Goal: Task Accomplishment & Management: Manage account settings

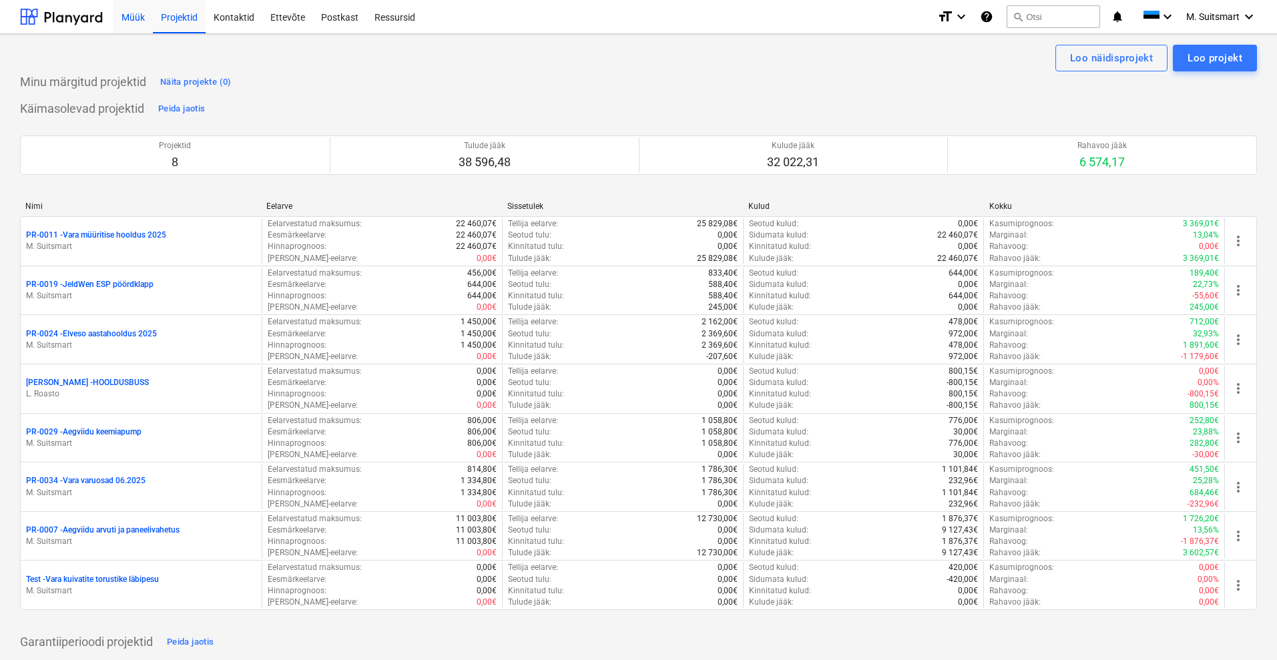
click at [132, 11] on div "Müük" at bounding box center [132, 16] width 39 height 34
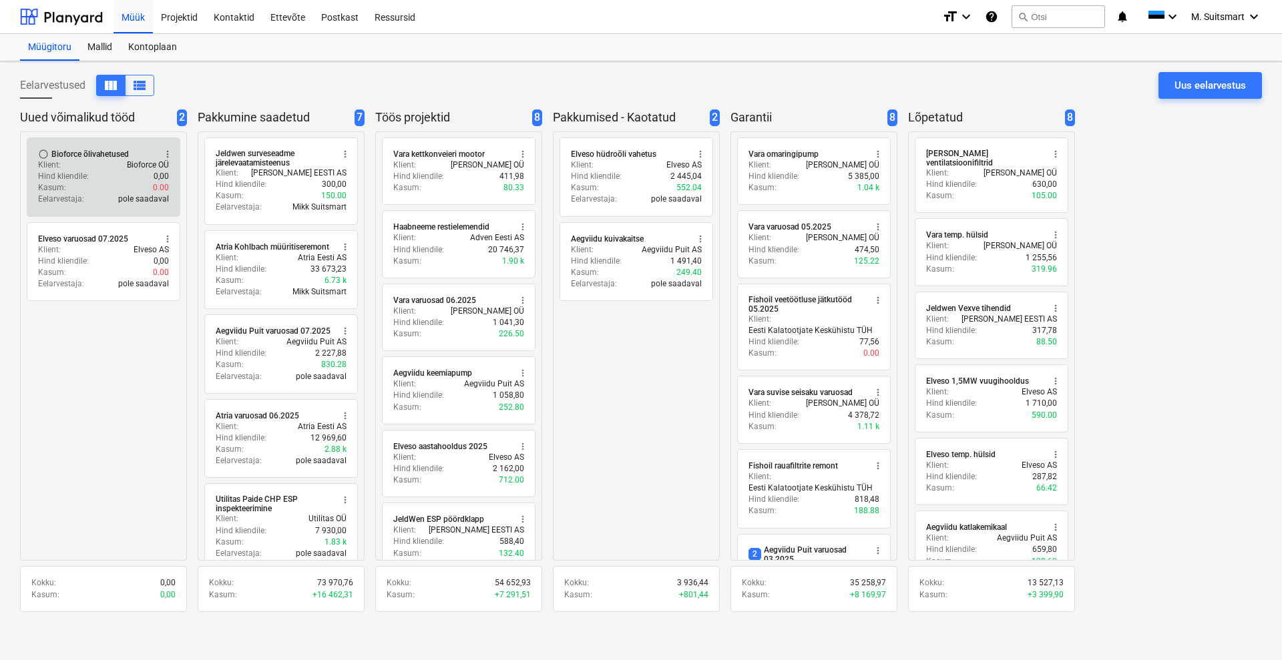
click at [80, 180] on p "Hind kliendile :" at bounding box center [63, 176] width 51 height 11
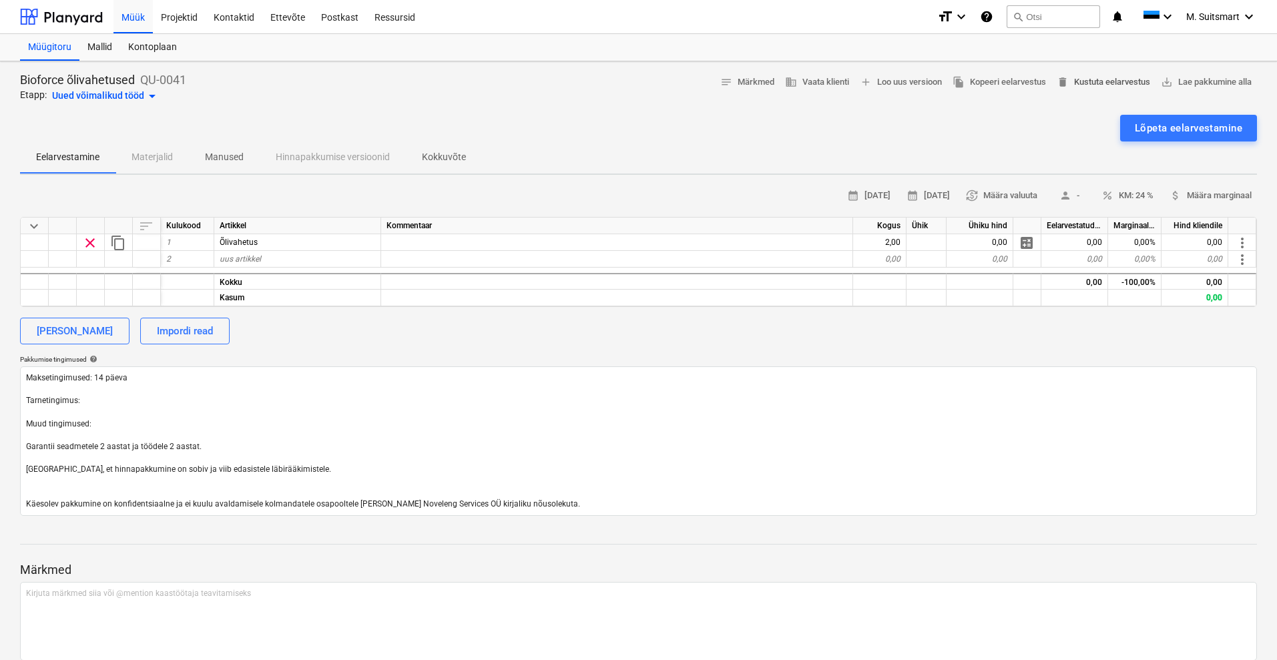
click at [1110, 77] on span "delete Kustuta eelarvestus" at bounding box center [1103, 82] width 93 height 15
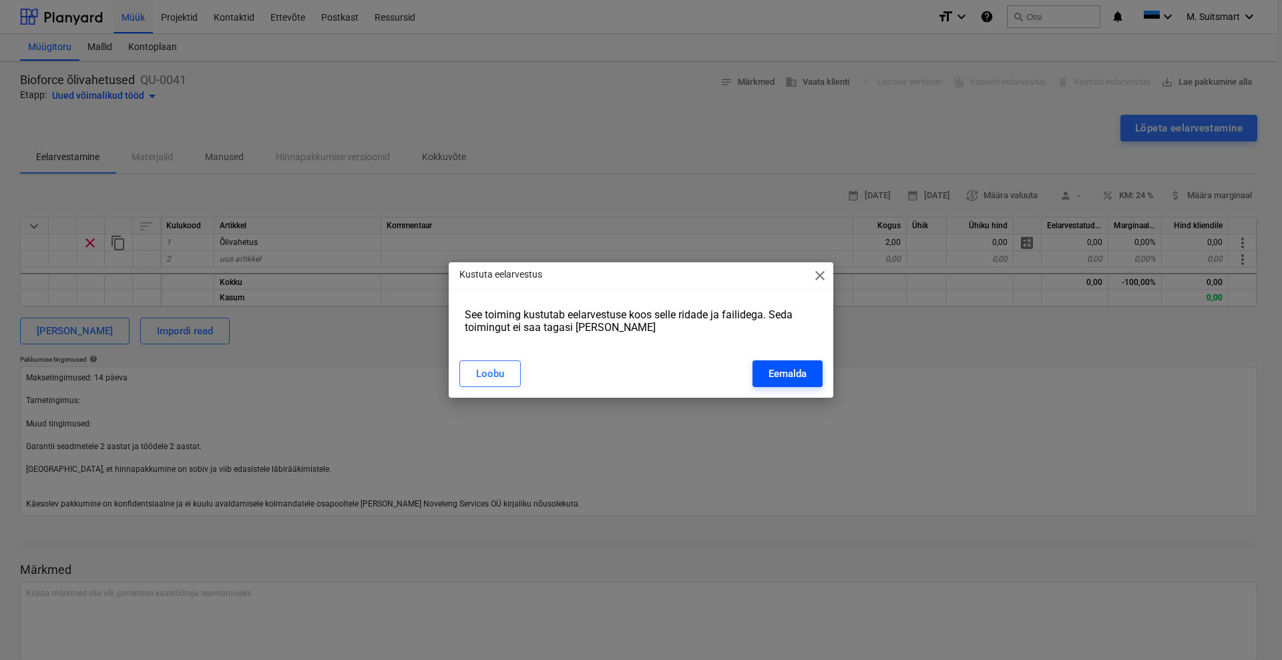
click at [786, 368] on div "Eemalda" at bounding box center [787, 373] width 38 height 17
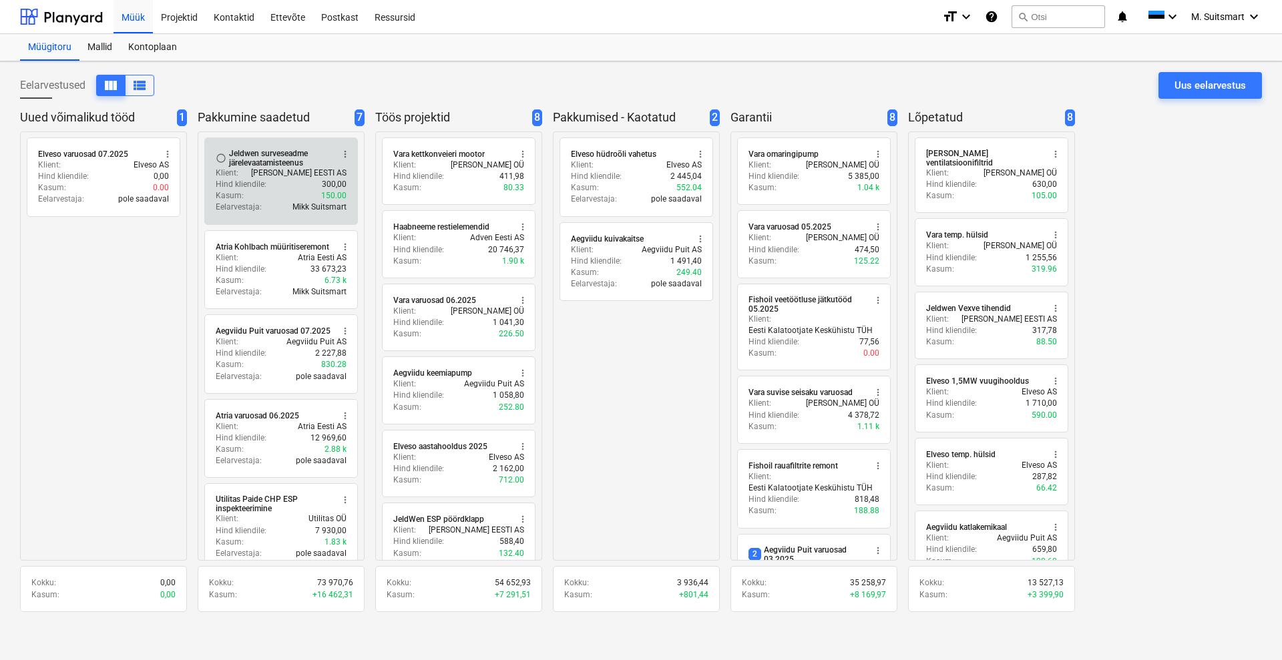
click at [269, 170] on div "Klient : [PERSON_NAME] EESTI AS" at bounding box center [281, 173] width 131 height 11
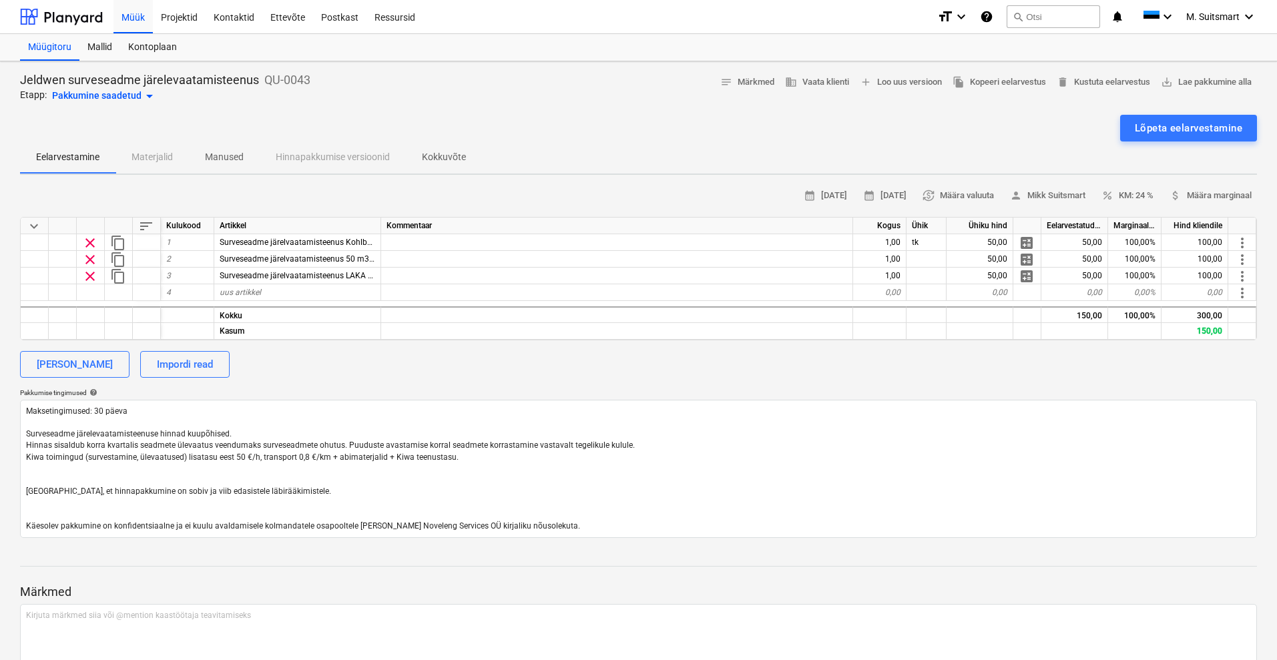
click at [90, 93] on div "Pakkumine saadetud arrow_drop_down" at bounding box center [104, 96] width 105 height 16
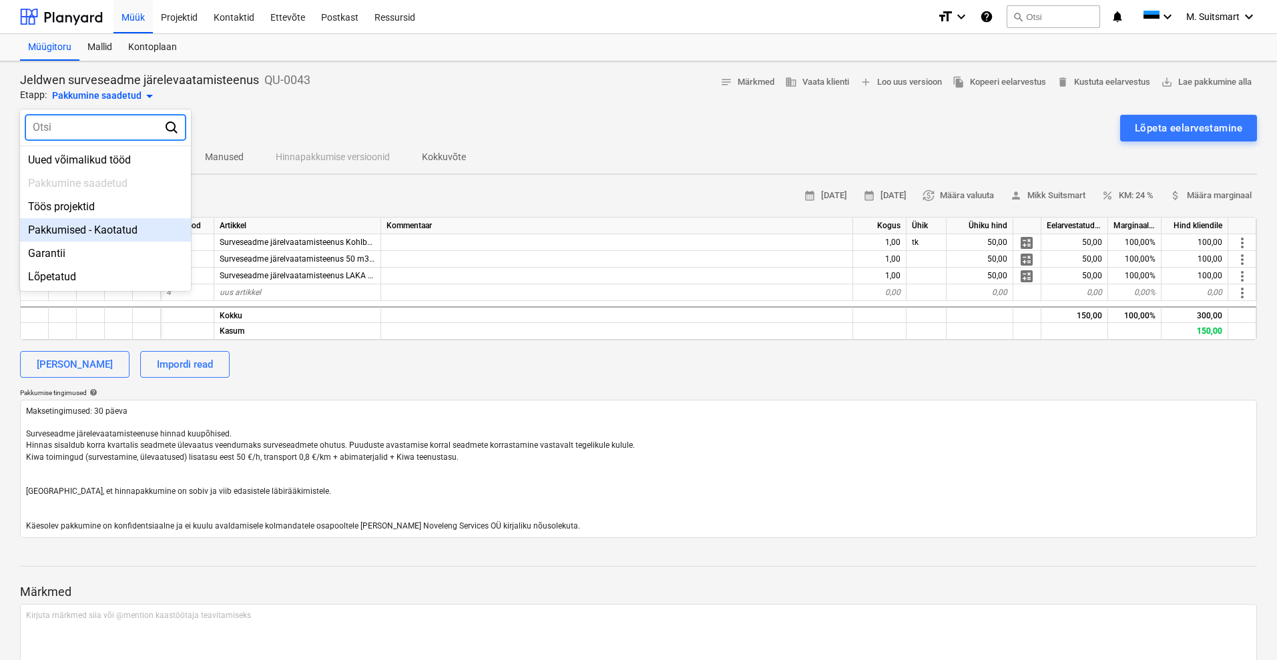
click at [99, 228] on div "Pakkumised - Kaotatud" at bounding box center [105, 229] width 171 height 23
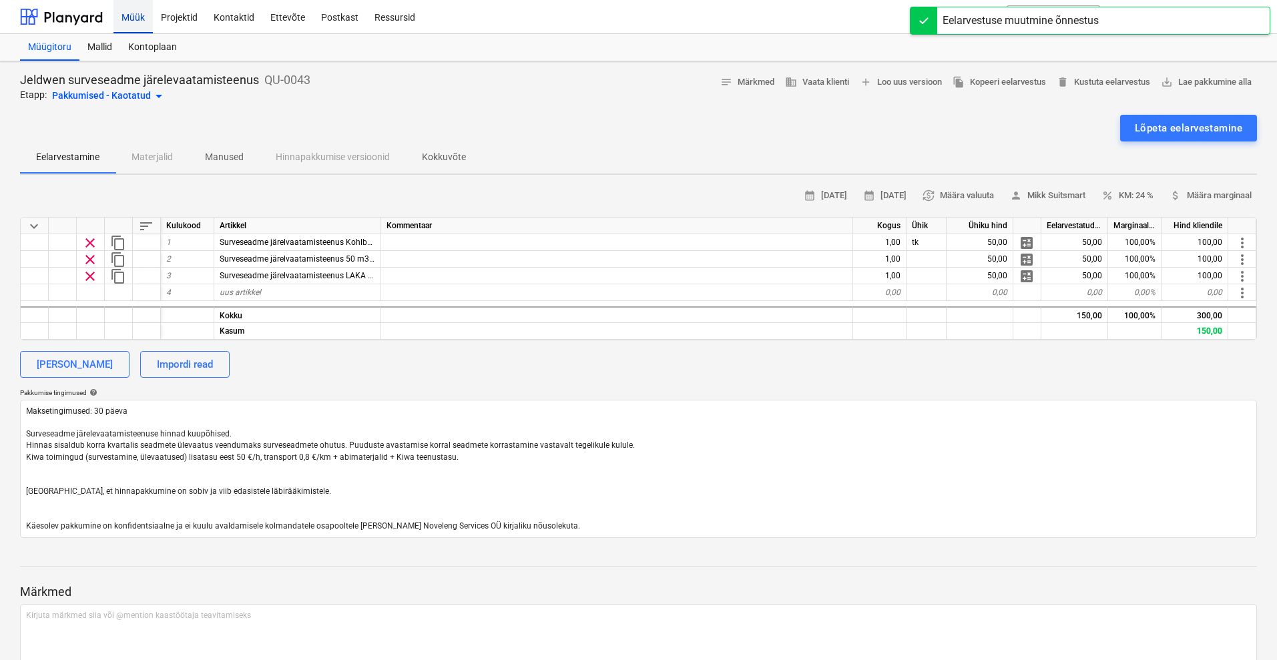
click at [135, 19] on div "Müük" at bounding box center [132, 16] width 39 height 34
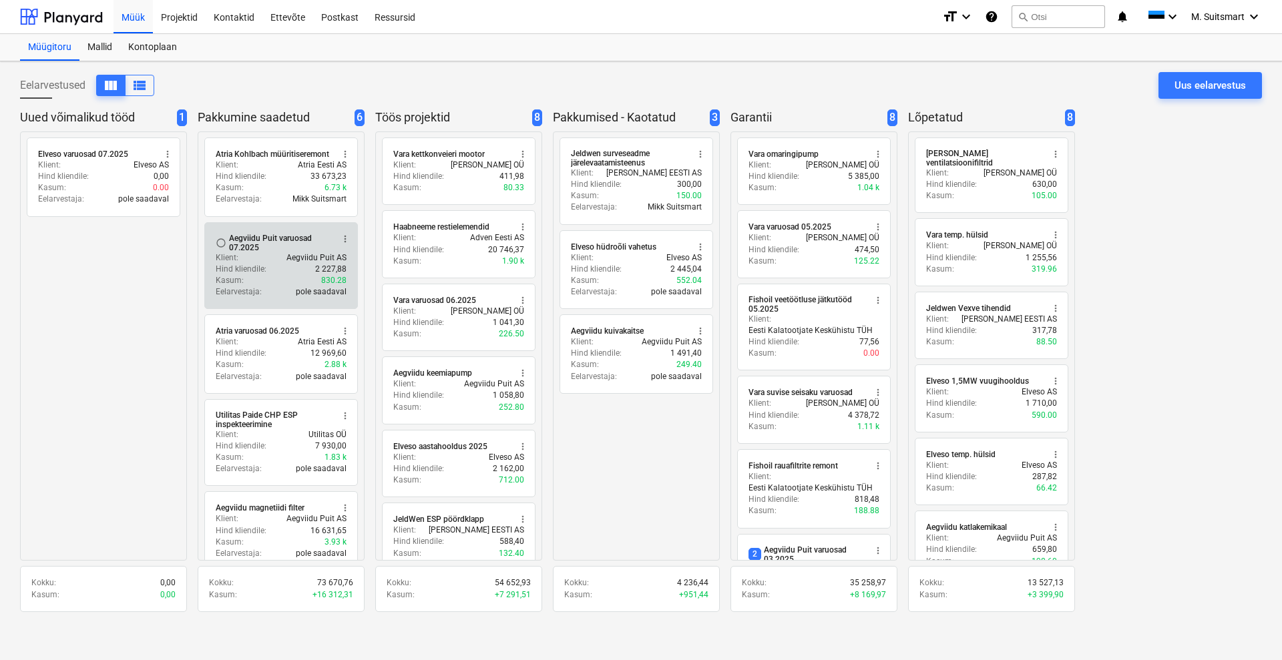
click at [277, 258] on div "Klient : Aegviidu Puit AS" at bounding box center [281, 257] width 131 height 11
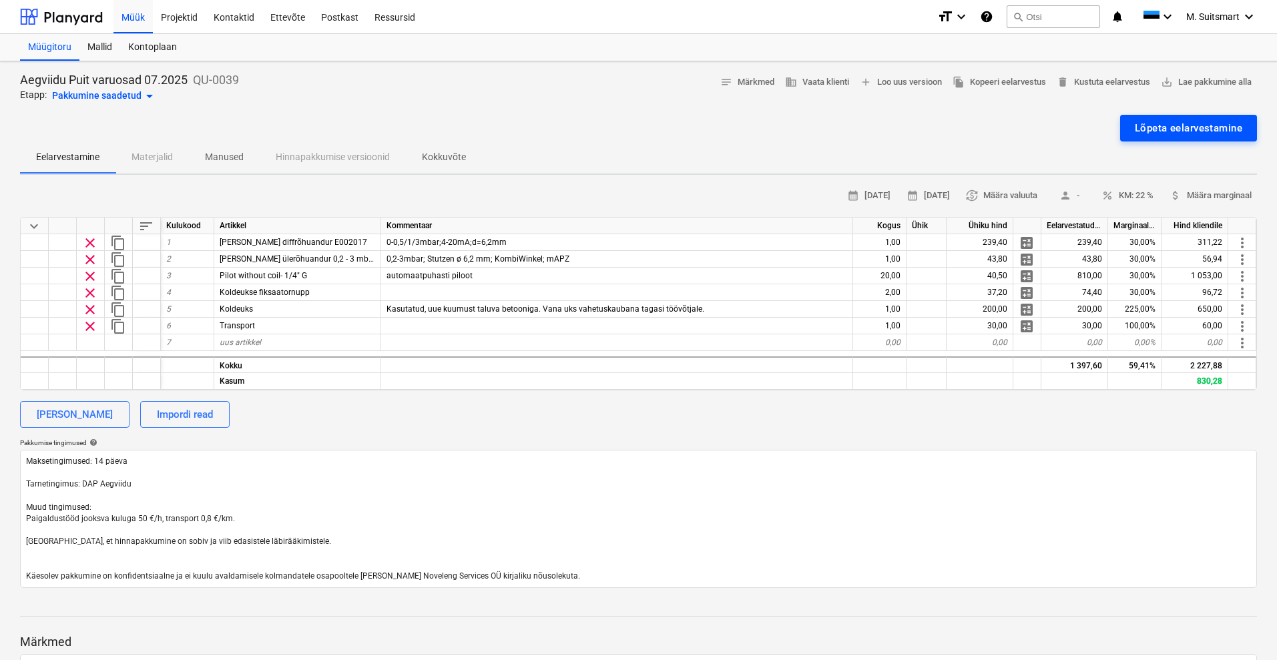
click at [1189, 126] on div "Lõpeta eelarvestamine" at bounding box center [1188, 127] width 107 height 17
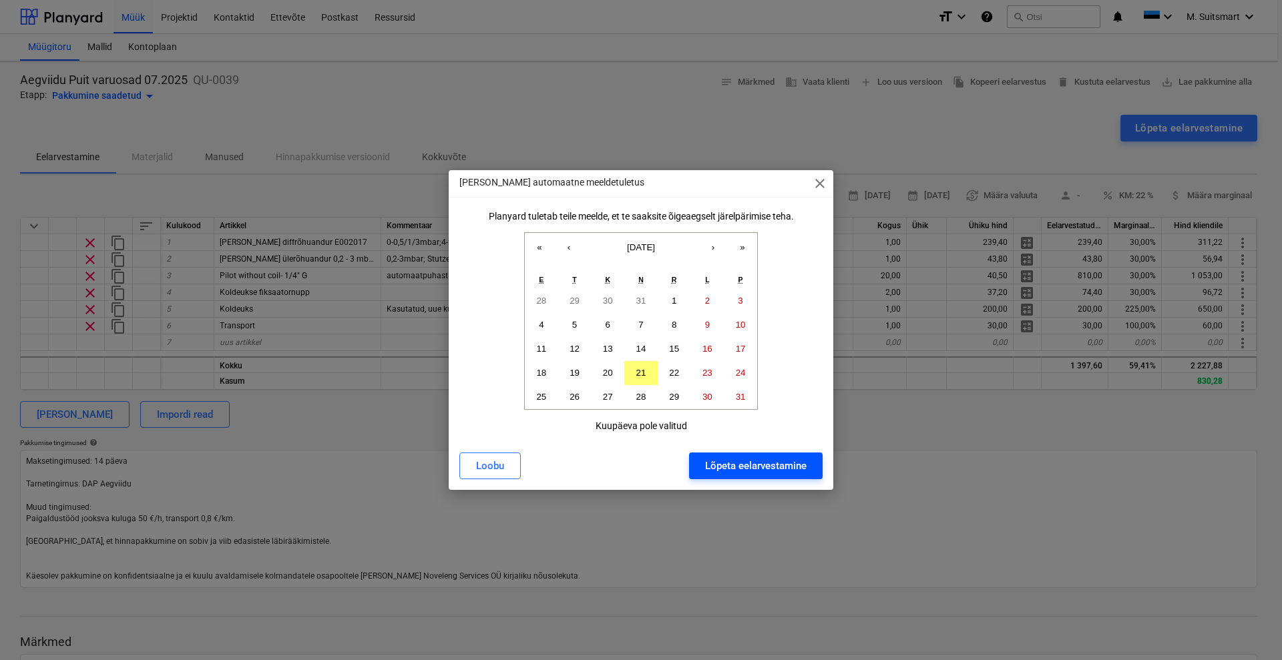
click at [745, 463] on div "Lõpeta eelarvestamine" at bounding box center [755, 465] width 101 height 17
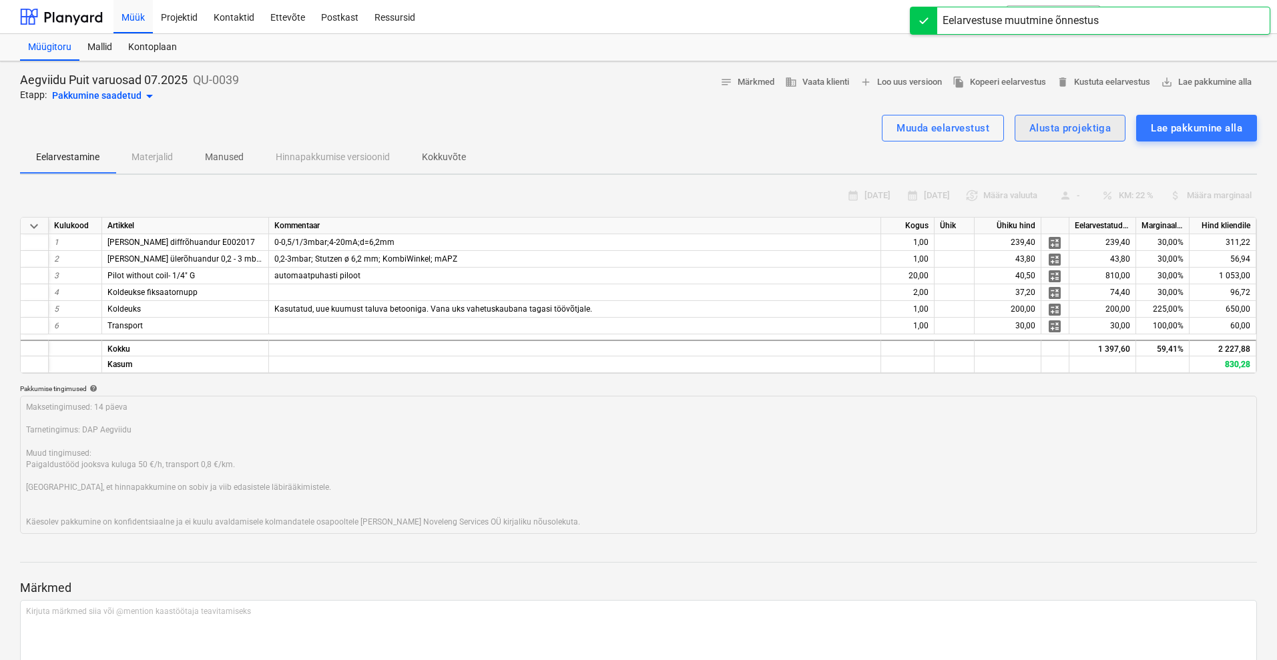
click at [1081, 128] on div "Alusta projektiga" at bounding box center [1069, 127] width 81 height 17
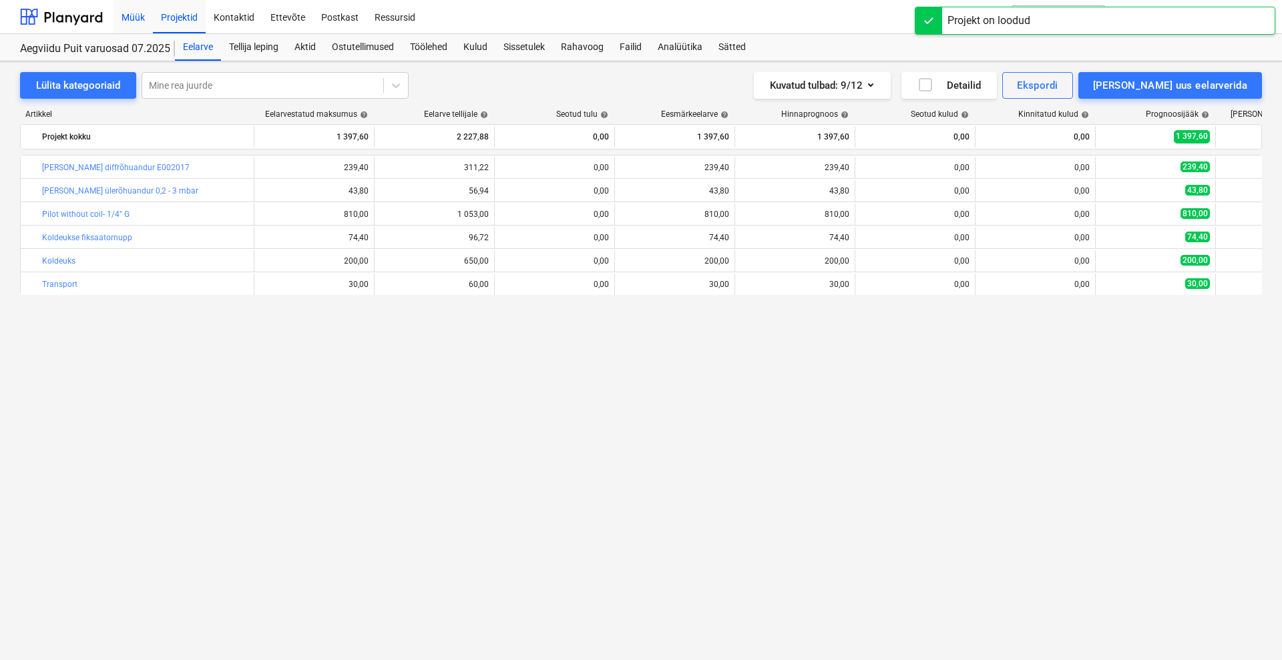
click at [134, 16] on div "Müük" at bounding box center [132, 16] width 39 height 34
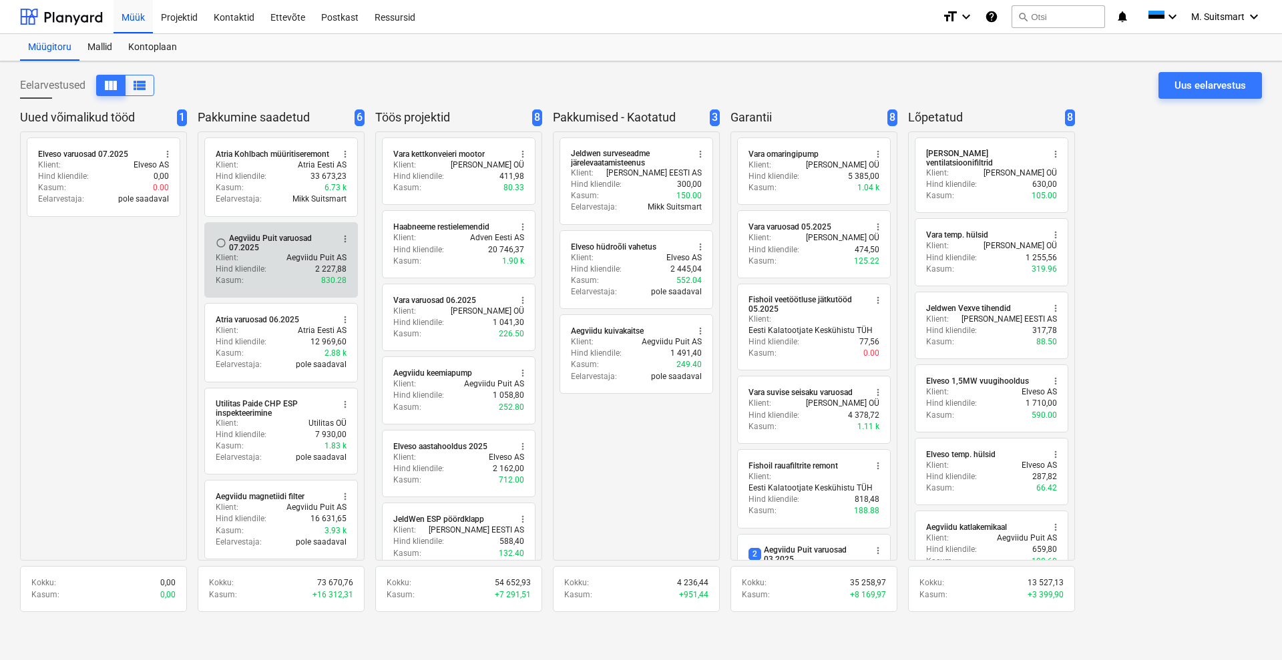
click at [253, 257] on div "Klient : Aegviidu Puit AS" at bounding box center [281, 257] width 131 height 11
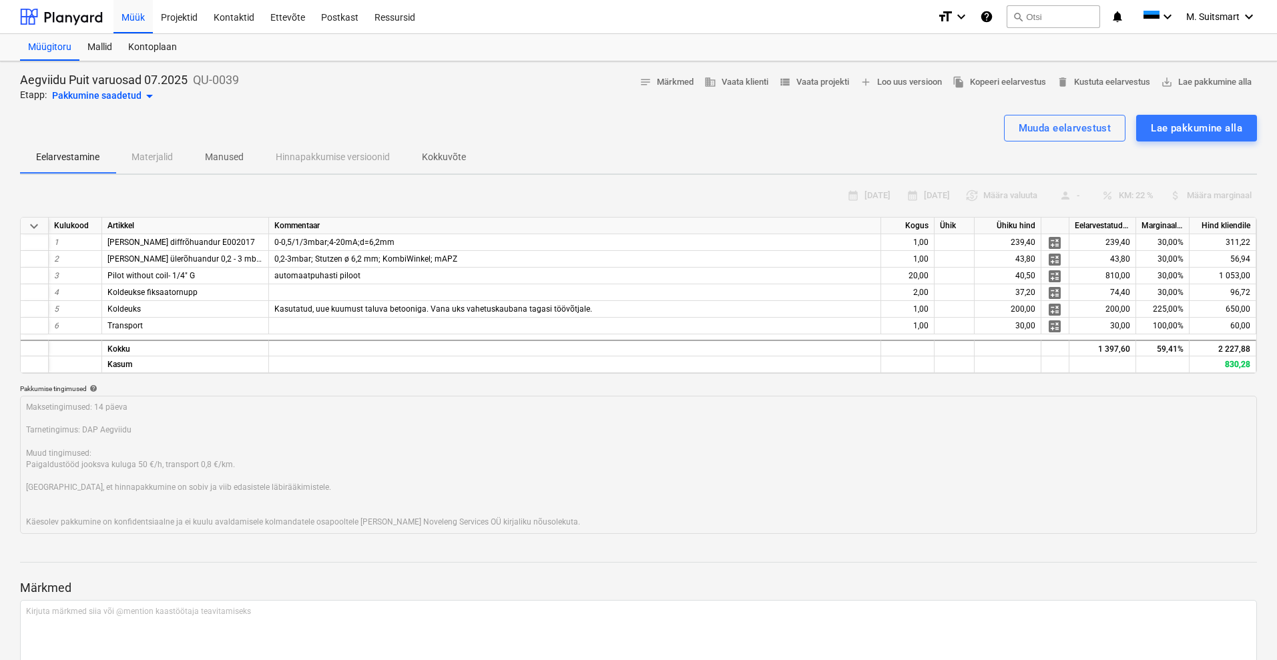
click at [103, 95] on div "Pakkumine saadetud arrow_drop_down" at bounding box center [104, 96] width 105 height 16
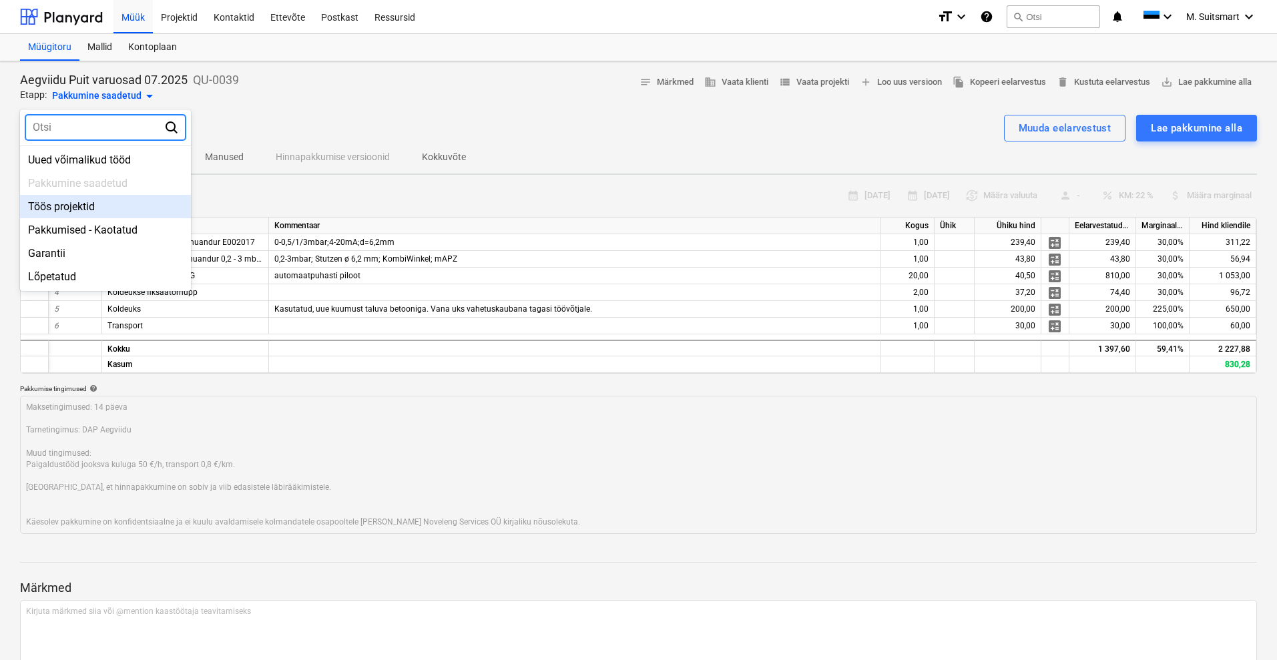
click at [82, 208] on div "Töös projektid" at bounding box center [105, 206] width 171 height 23
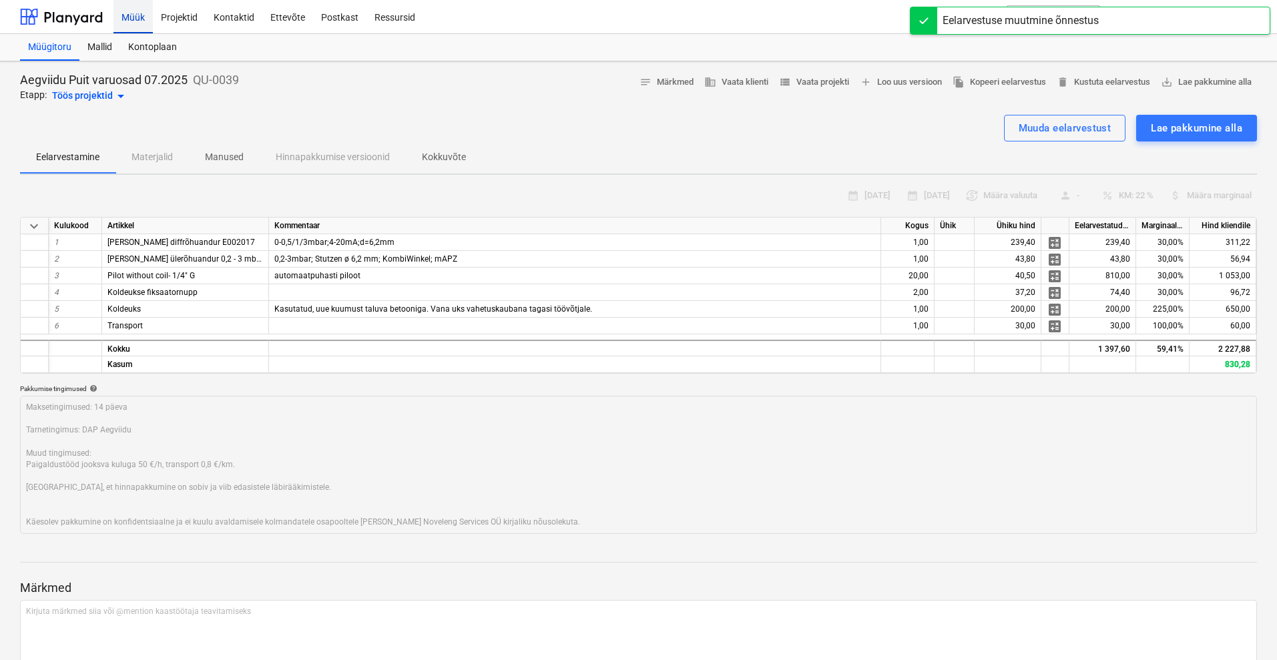
click at [139, 17] on div "Müük" at bounding box center [132, 16] width 39 height 34
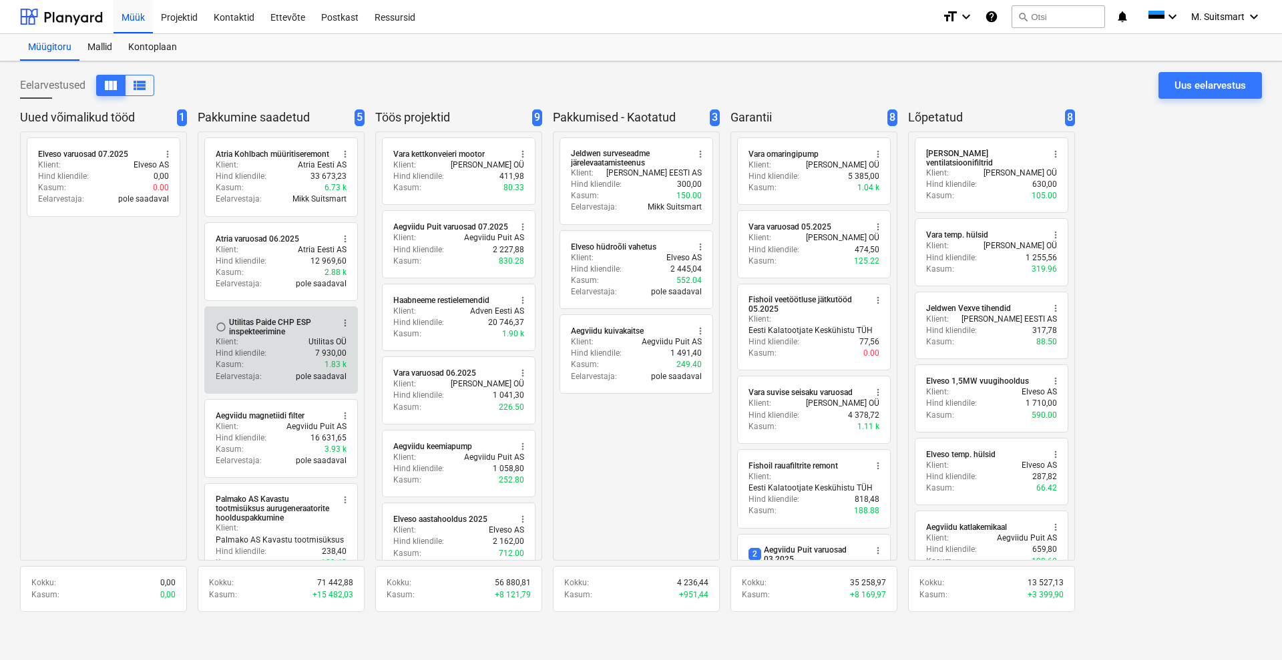
scroll to position [36, 0]
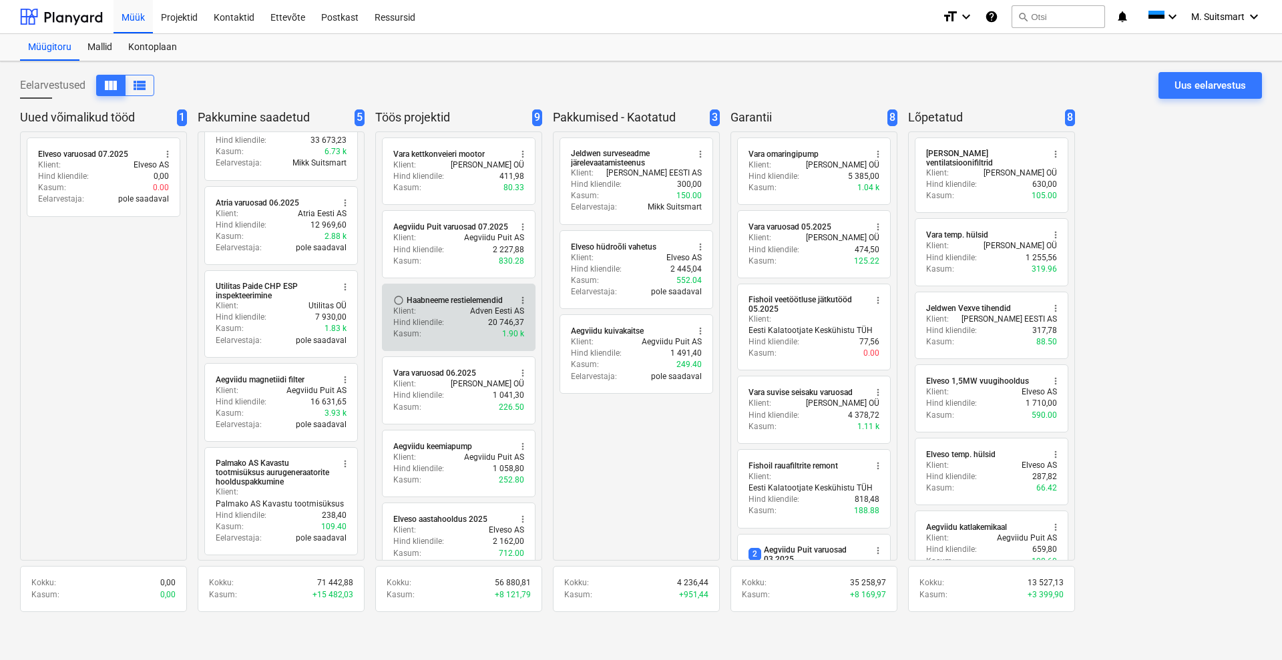
click at [428, 295] on div "Haabneeme restielemendid" at bounding box center [455, 300] width 96 height 11
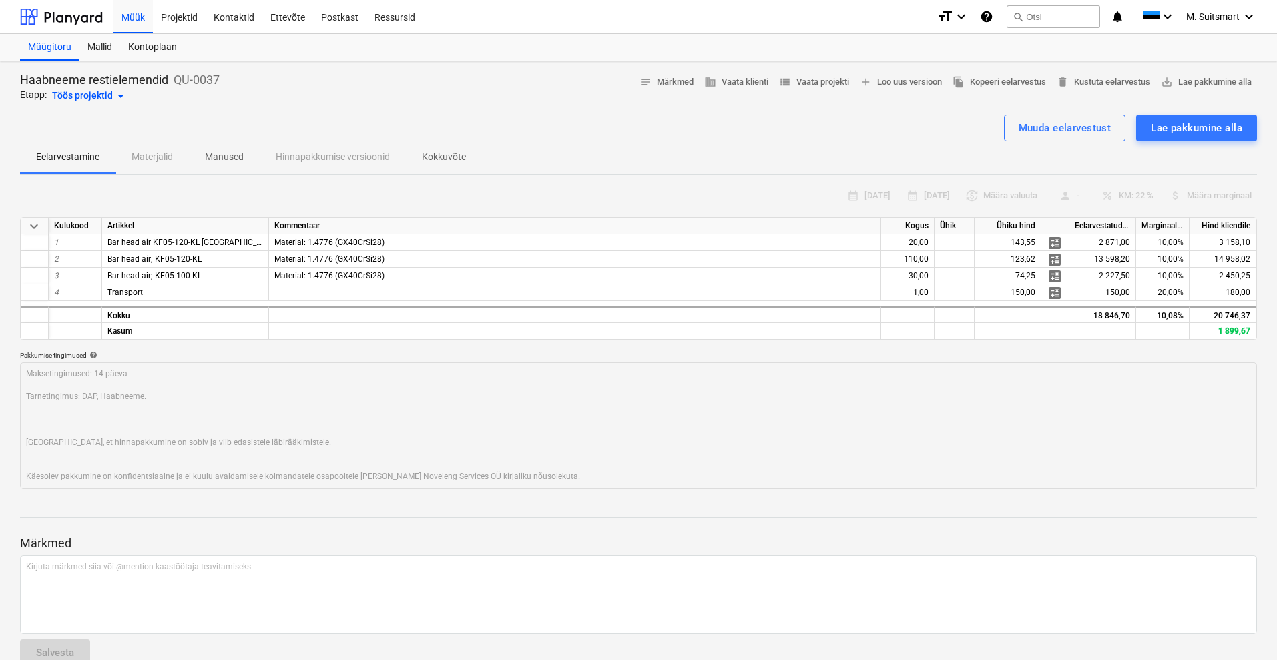
click at [91, 96] on div "Töös projektid arrow_drop_down" at bounding box center [90, 96] width 77 height 16
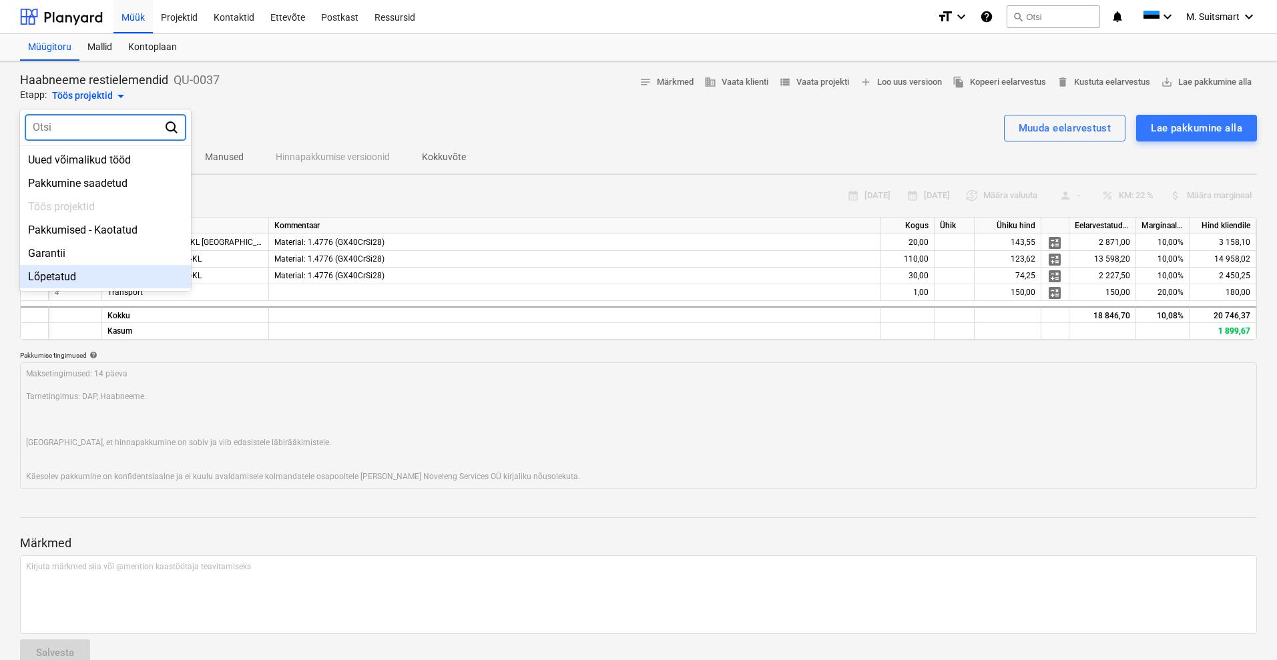
click at [81, 272] on div "Lõpetatud" at bounding box center [105, 276] width 171 height 23
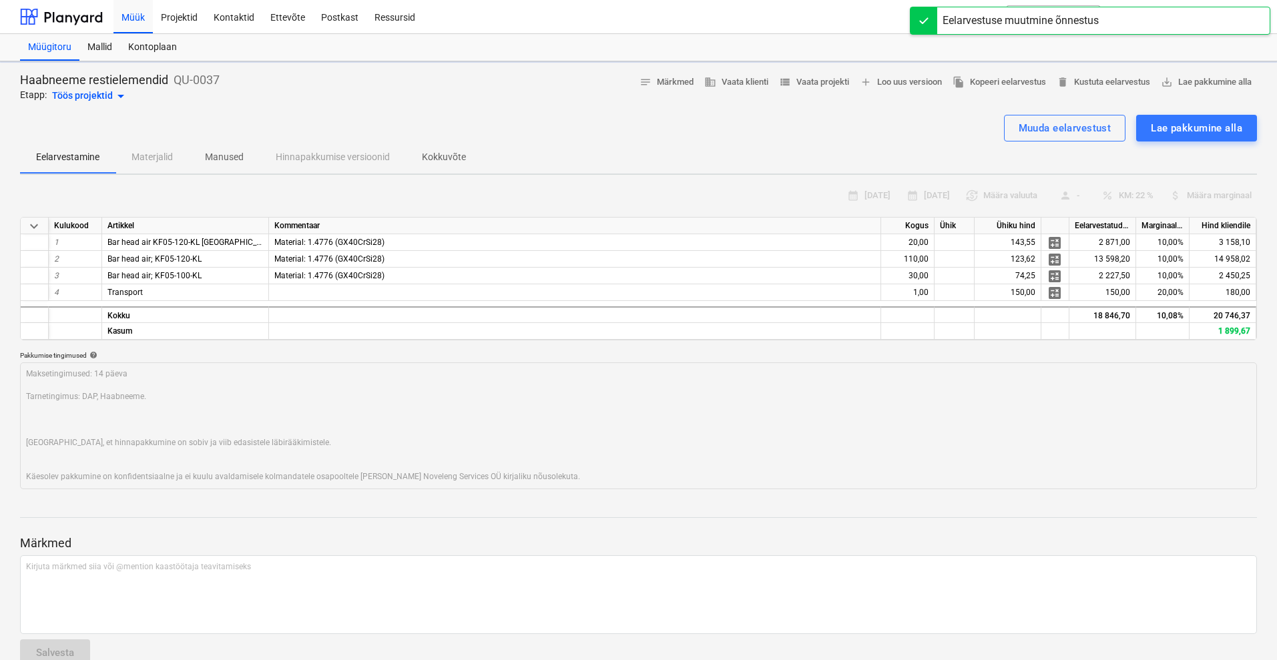
type textarea "x"
click at [142, 14] on div "Müük" at bounding box center [132, 16] width 39 height 34
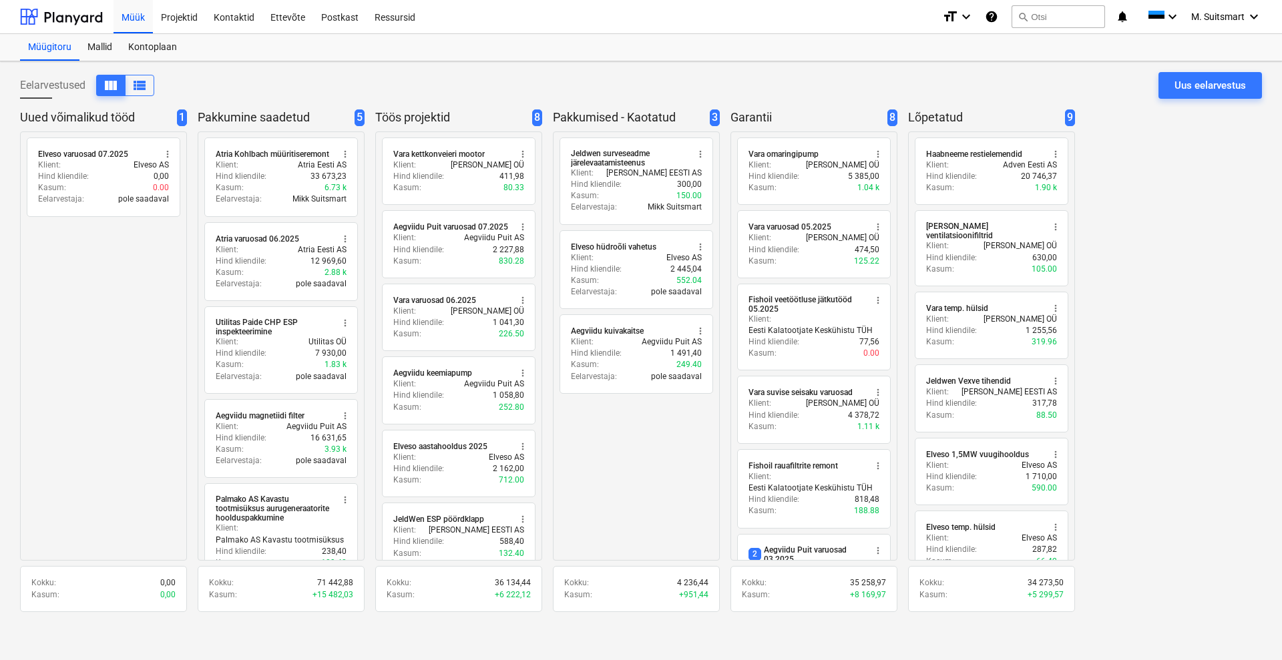
click at [479, 354] on div "radio_button_unchecked Vara kettkonveieri mootor more_vert Klient : Vara Saeves…" at bounding box center [458, 347] width 167 height 430
